Goal: Information Seeking & Learning: Check status

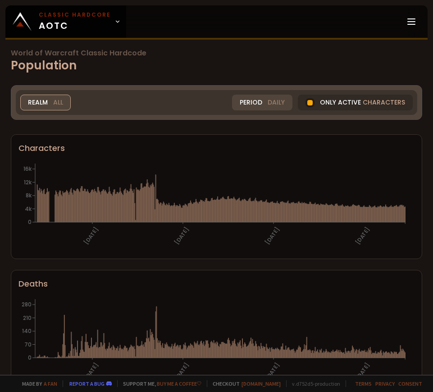
click at [57, 101] on span "All" at bounding box center [58, 102] width 10 height 9
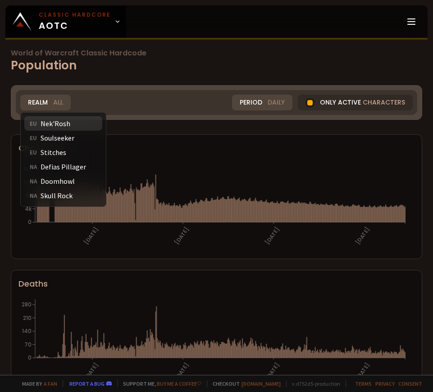
click at [59, 121] on div "EU Nek'Rosh" at bounding box center [63, 123] width 78 height 14
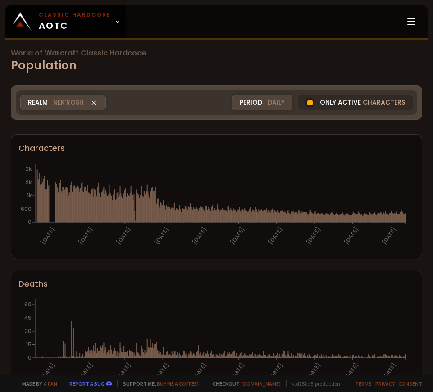
click at [280, 101] on div "Period Daily" at bounding box center [262, 103] width 60 height 16
click at [241, 125] on div "Daily" at bounding box center [247, 123] width 44 height 14
click at [188, 113] on div "Realm Nek'Rosh All Nek'Rosh EU Soulseeker EU Stitches EU Defias Pillager NA Doo…" at bounding box center [217, 102] width 402 height 25
click at [57, 107] on span "Nek'Rosh" at bounding box center [68, 102] width 31 height 9
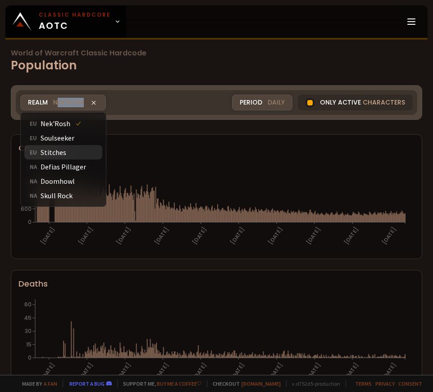
click at [72, 154] on icon at bounding box center [74, 152] width 5 height 5
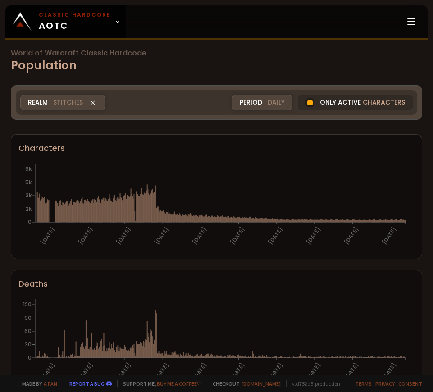
click at [71, 103] on span "Stitches" at bounding box center [68, 102] width 30 height 9
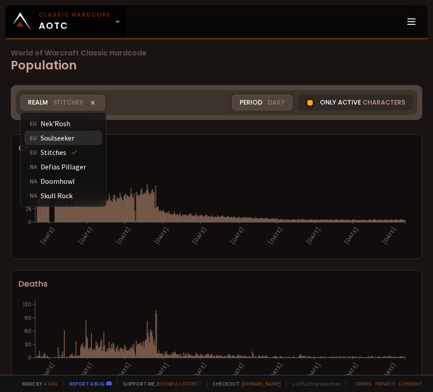
click at [48, 144] on div "EU Soulseeker" at bounding box center [63, 138] width 78 height 14
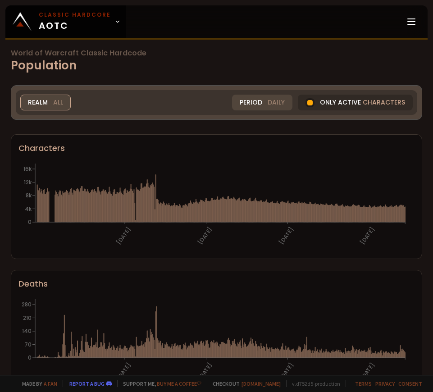
click at [30, 99] on div "Realm All" at bounding box center [45, 103] width 50 height 16
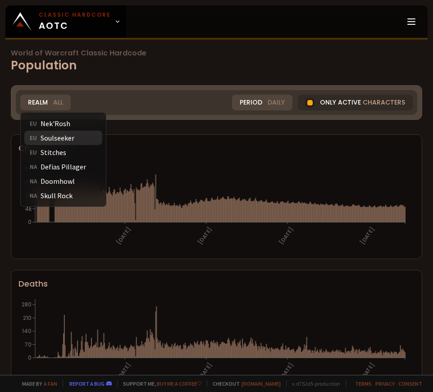
click at [58, 137] on div "EU Soulseeker" at bounding box center [63, 138] width 78 height 14
